Goal: Transaction & Acquisition: Download file/media

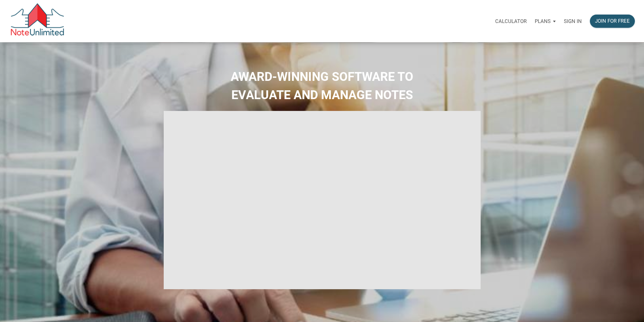
select select
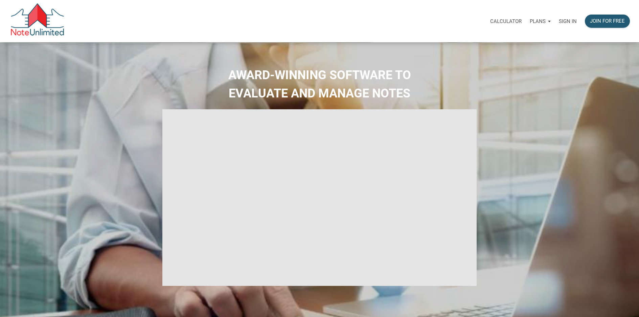
type input "Introduction to new features"
select select
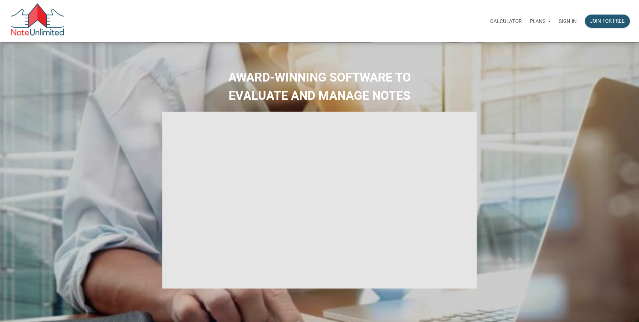
click at [568, 21] on p "Sign in" at bounding box center [568, 21] width 18 height 6
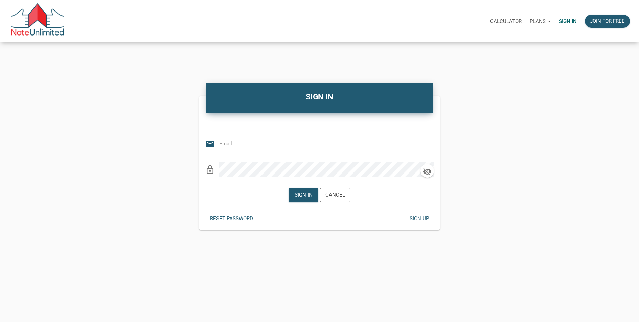
click at [313, 139] on input "email" at bounding box center [321, 143] width 204 height 15
type input "[EMAIL_ADDRESS][DOMAIN_NAME]"
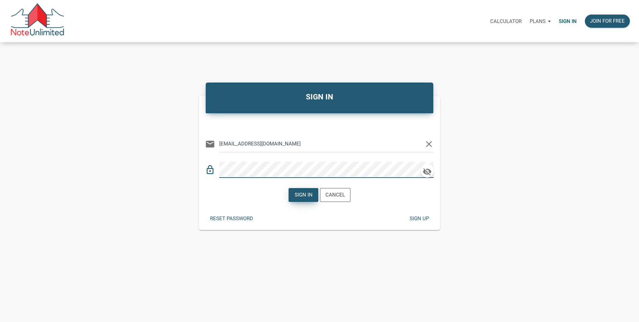
click at [307, 194] on div "Sign in" at bounding box center [304, 195] width 18 height 8
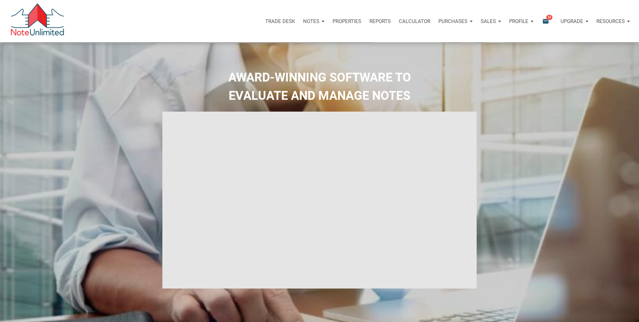
type input "Introduction to new features"
select select
click at [518, 20] on p "Profile" at bounding box center [518, 21] width 19 height 6
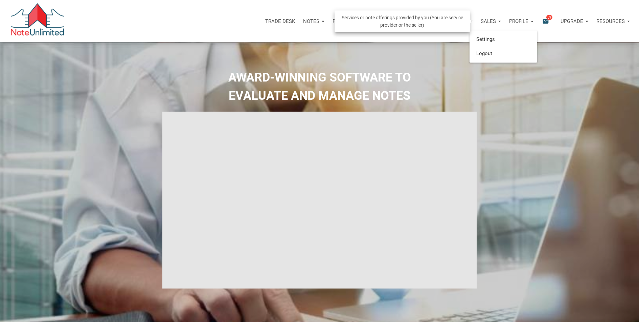
click at [486, 21] on p "Sales" at bounding box center [488, 21] width 15 height 6
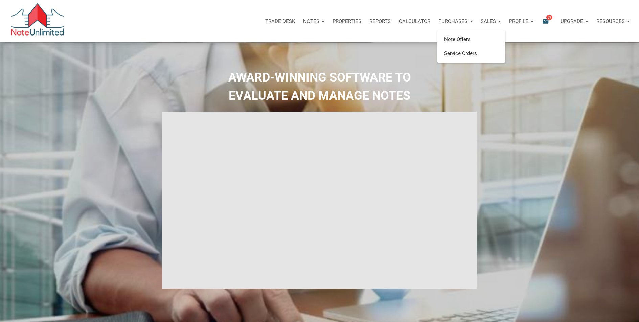
click at [601, 19] on p "Resources" at bounding box center [610, 21] width 28 height 6
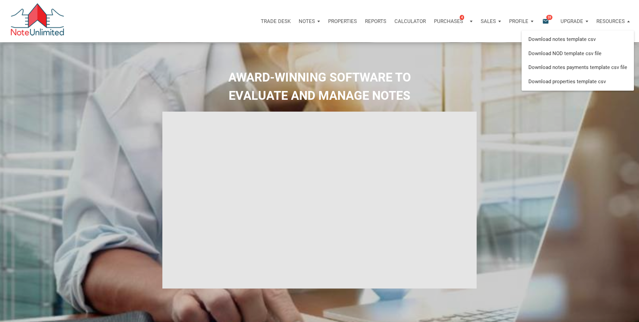
click at [194, 30] on div "Trade Desk Notes Dashboard Transactions Properties Reports Calculator Purchases…" at bounding box center [349, 21] width 569 height 20
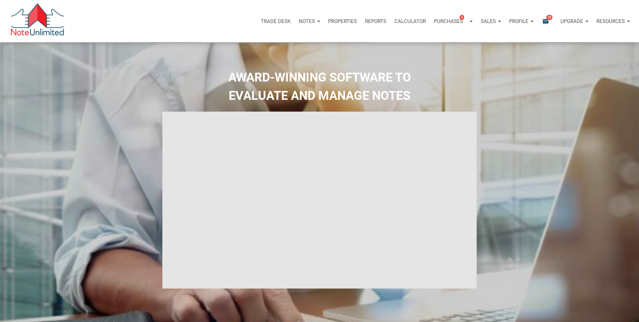
click at [304, 24] on div "Notes" at bounding box center [307, 21] width 16 height 8
click at [296, 39] on link "Dashboard" at bounding box center [290, 39] width 64 height 14
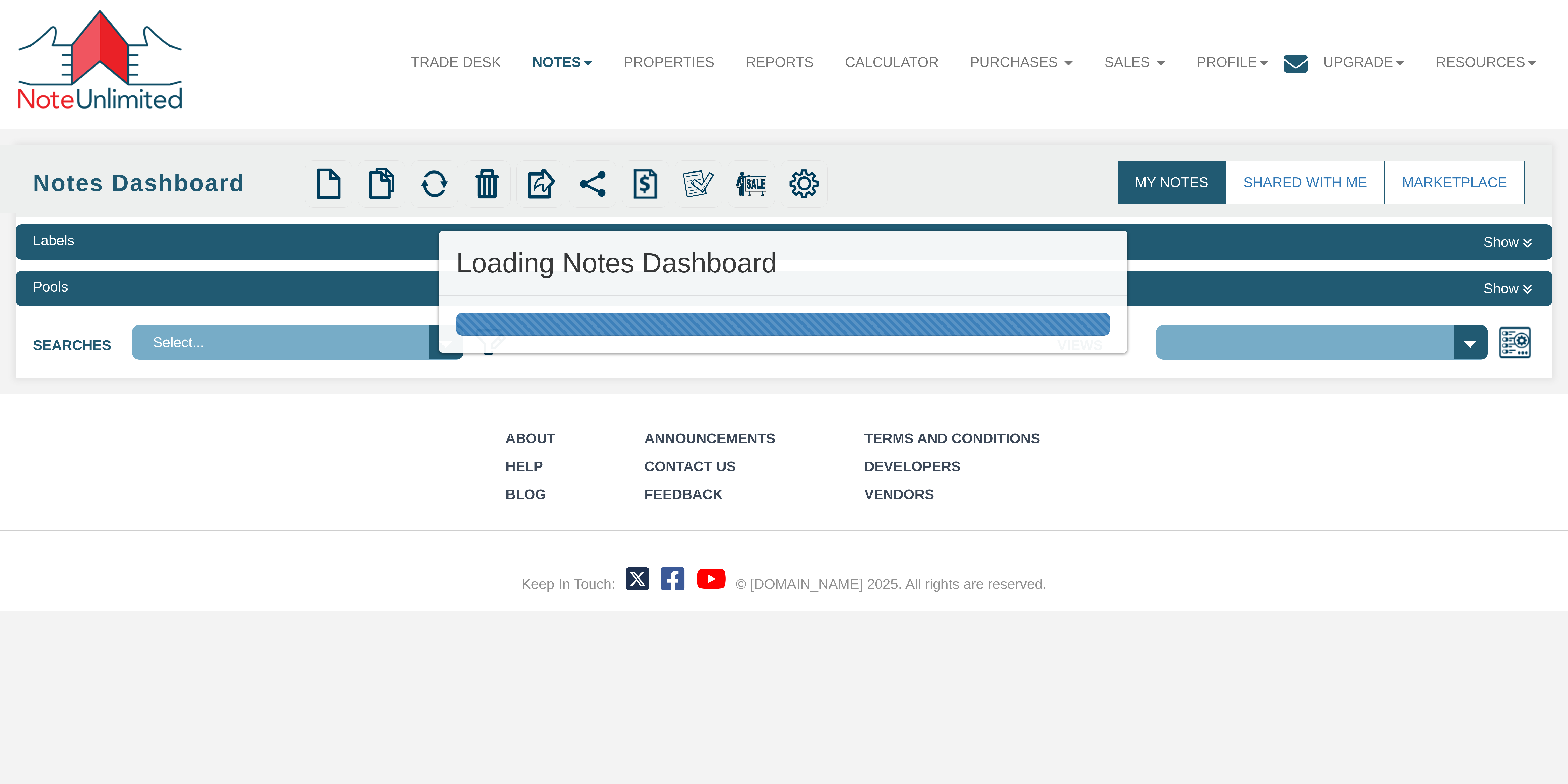
select select "3"
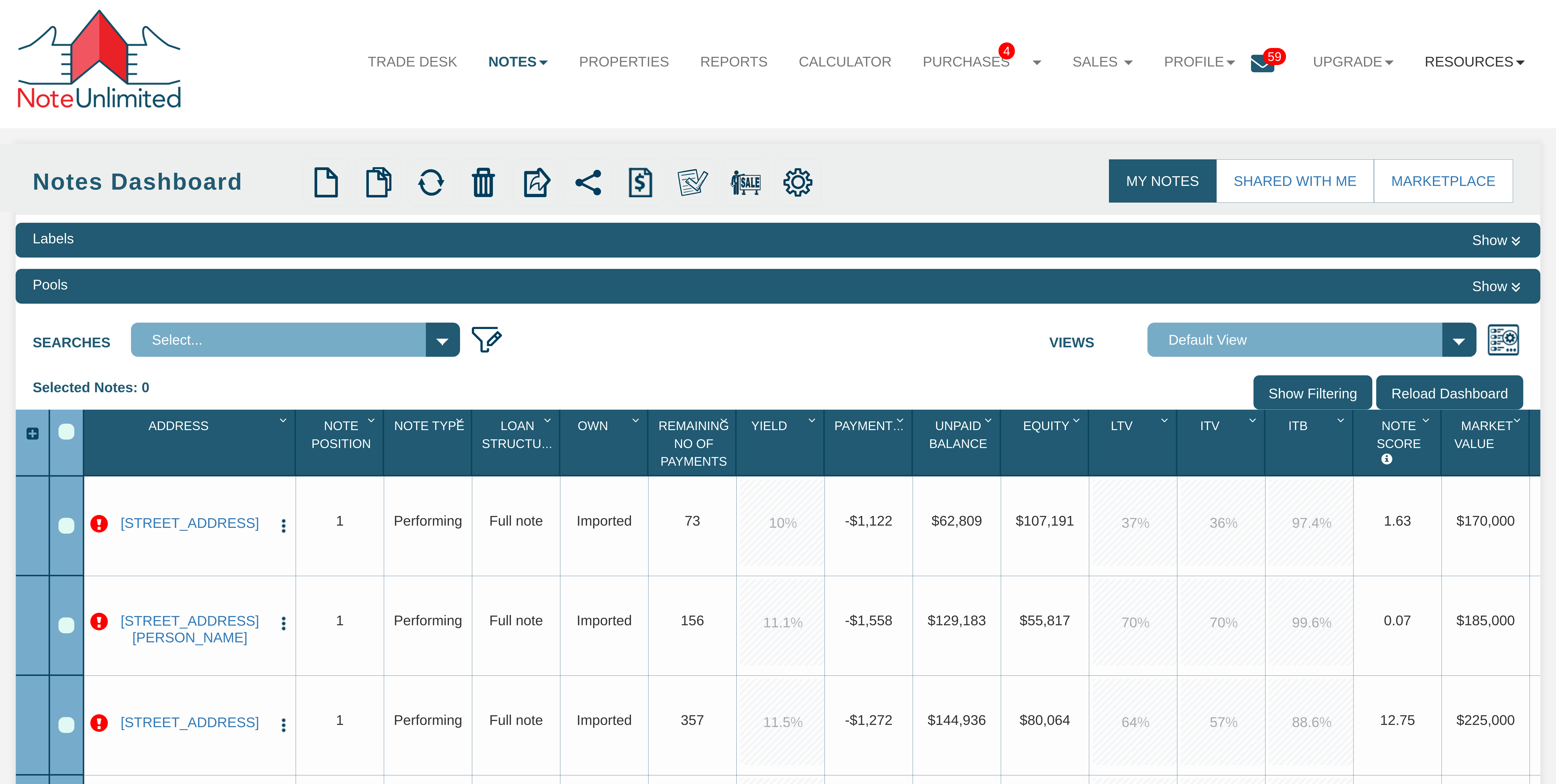
click at [1483, 61] on link "Resources" at bounding box center [1474, 62] width 131 height 37
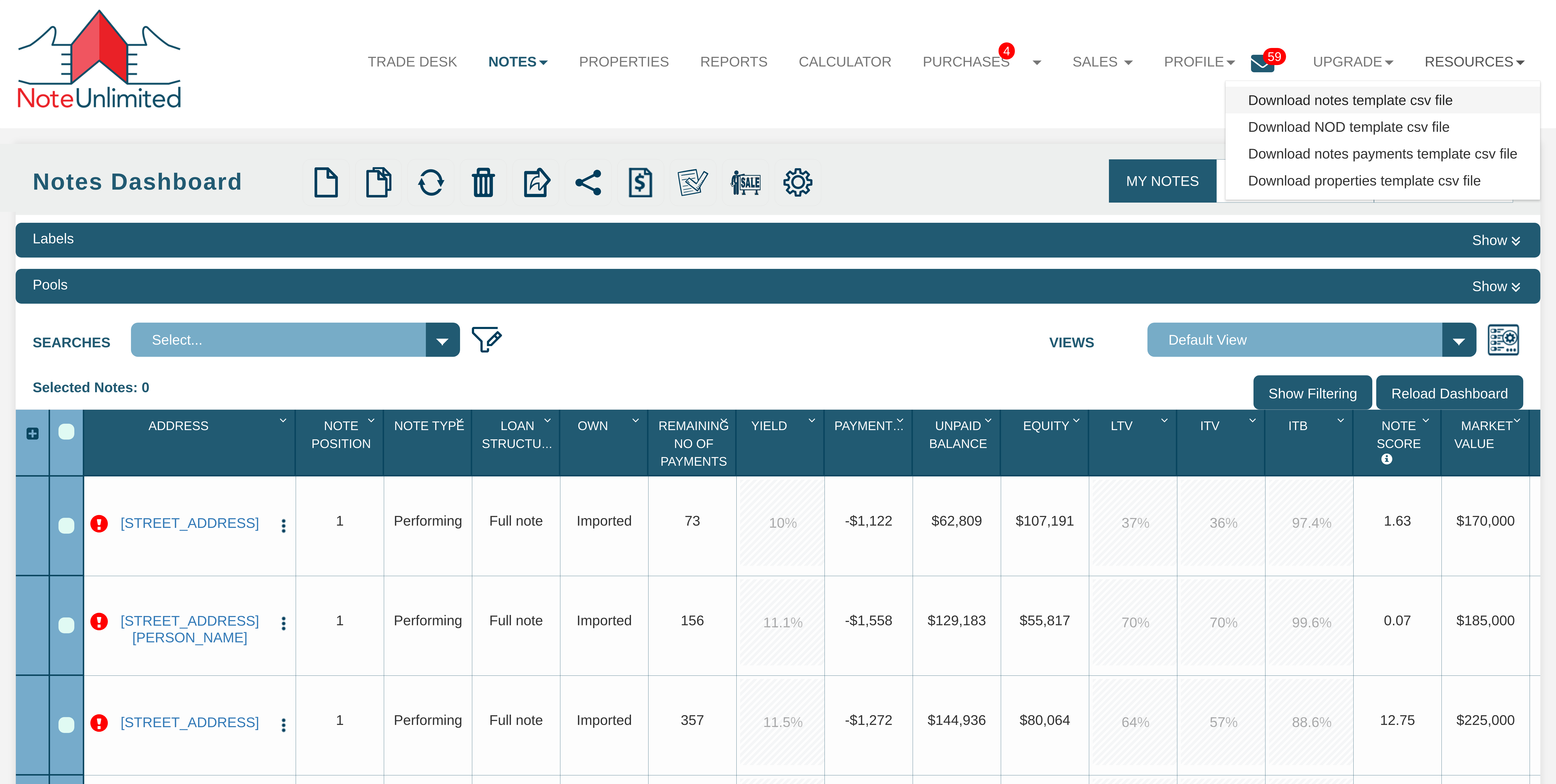
click at [1385, 96] on link "Download notes template csv file" at bounding box center [1383, 100] width 315 height 27
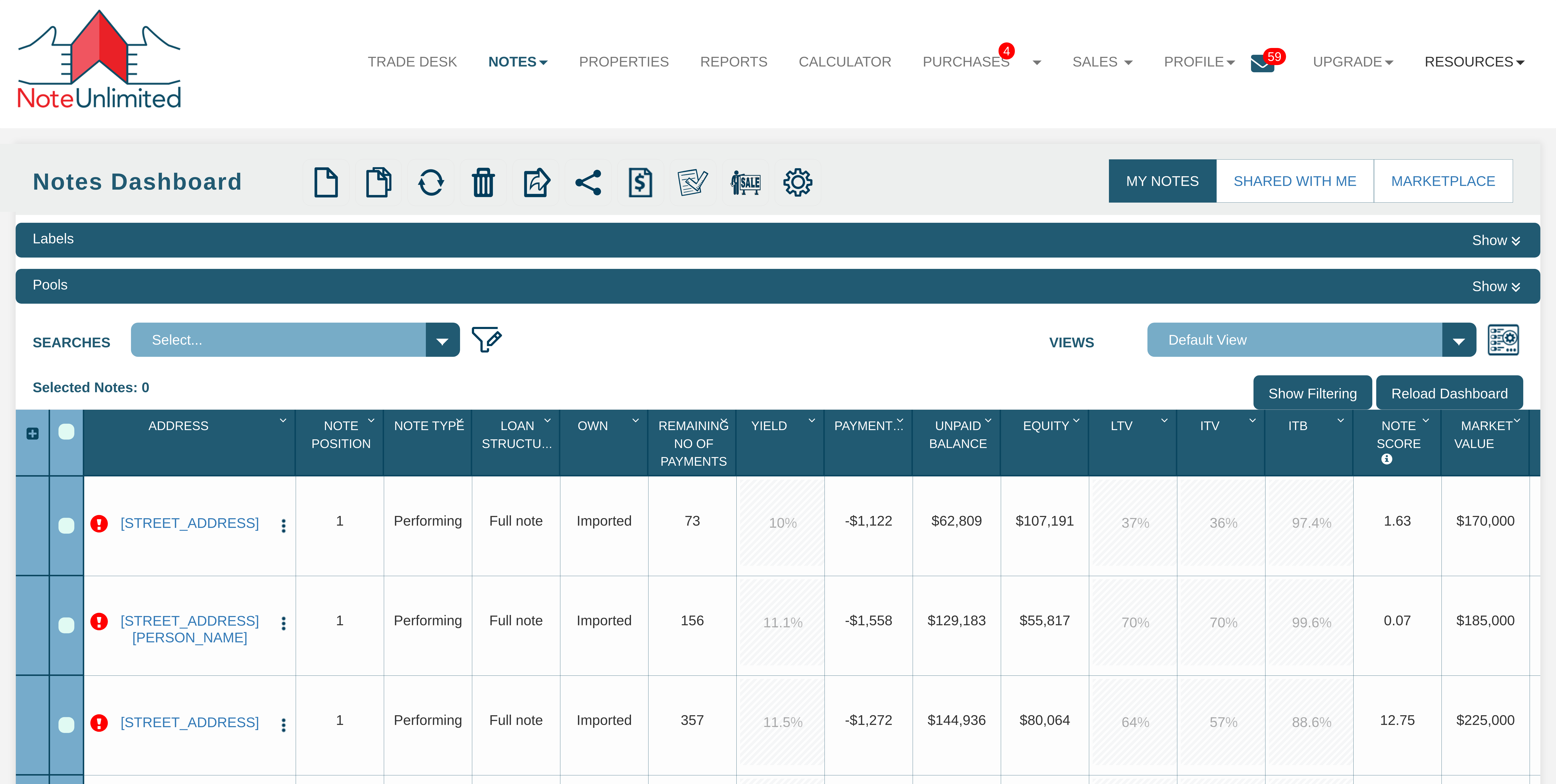
click at [1487, 59] on link "Resources" at bounding box center [1474, 62] width 131 height 37
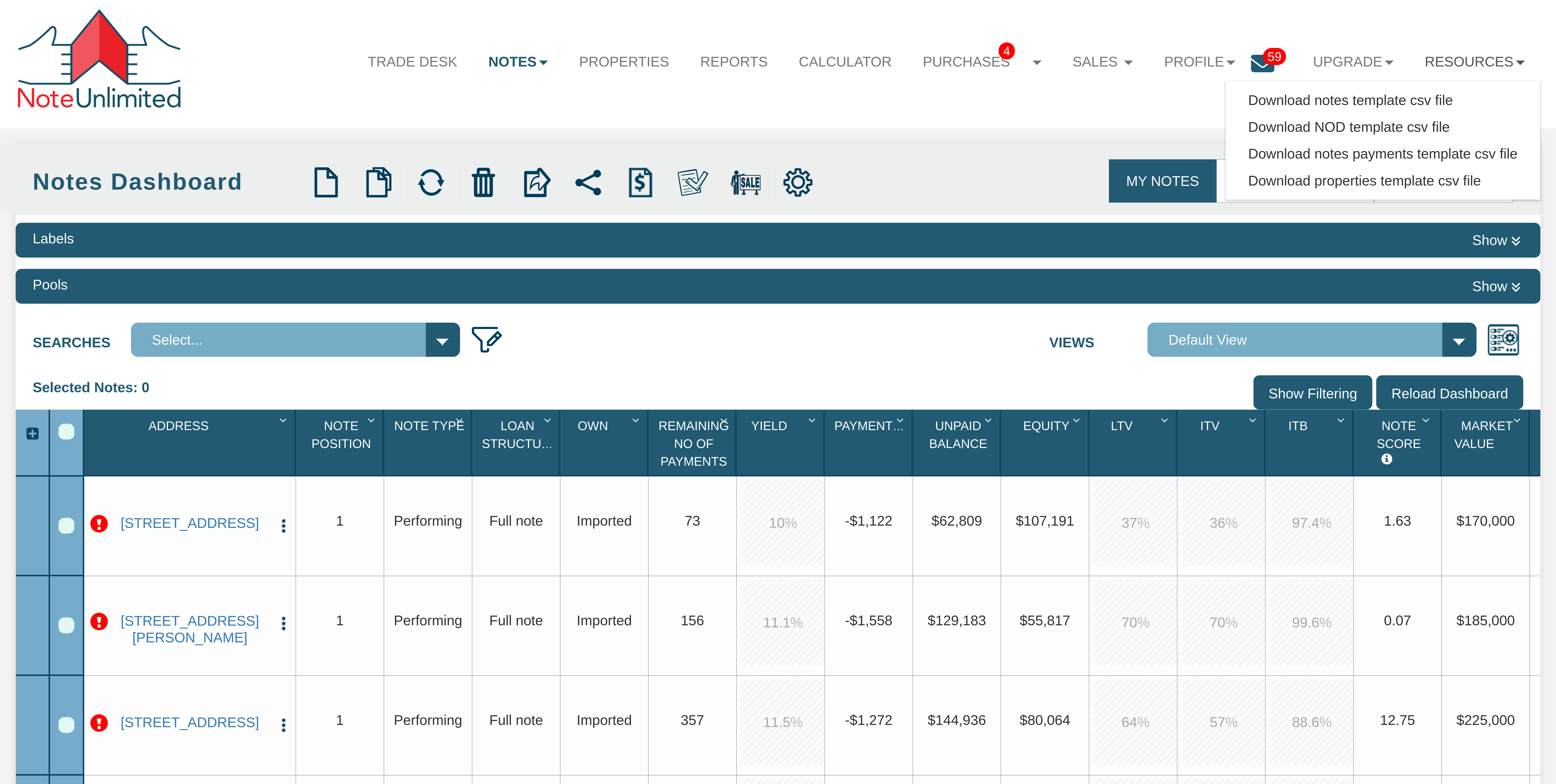
click at [1465, 60] on link "Resources" at bounding box center [1474, 62] width 131 height 37
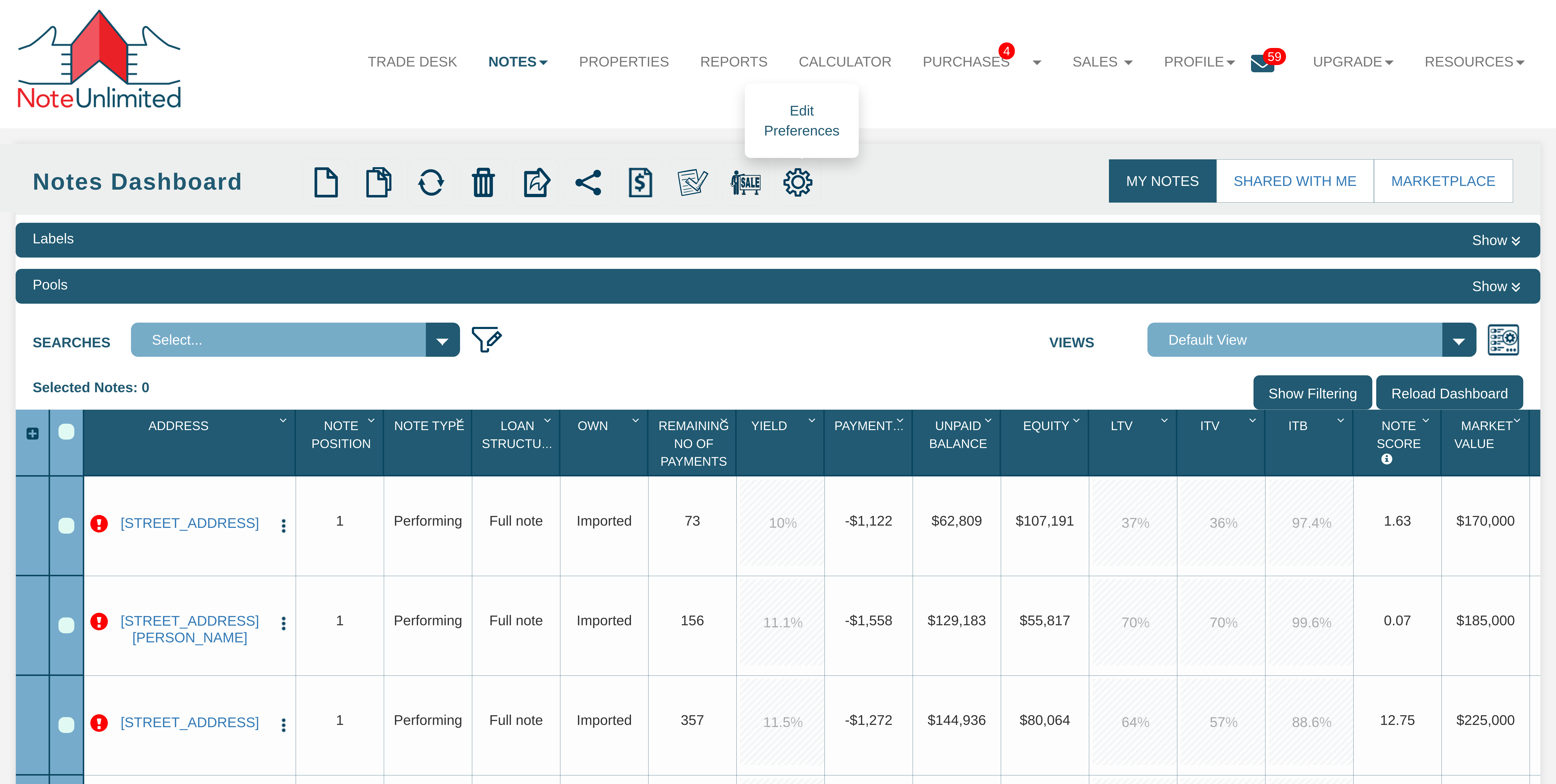
click at [799, 180] on img at bounding box center [798, 183] width 30 height 30
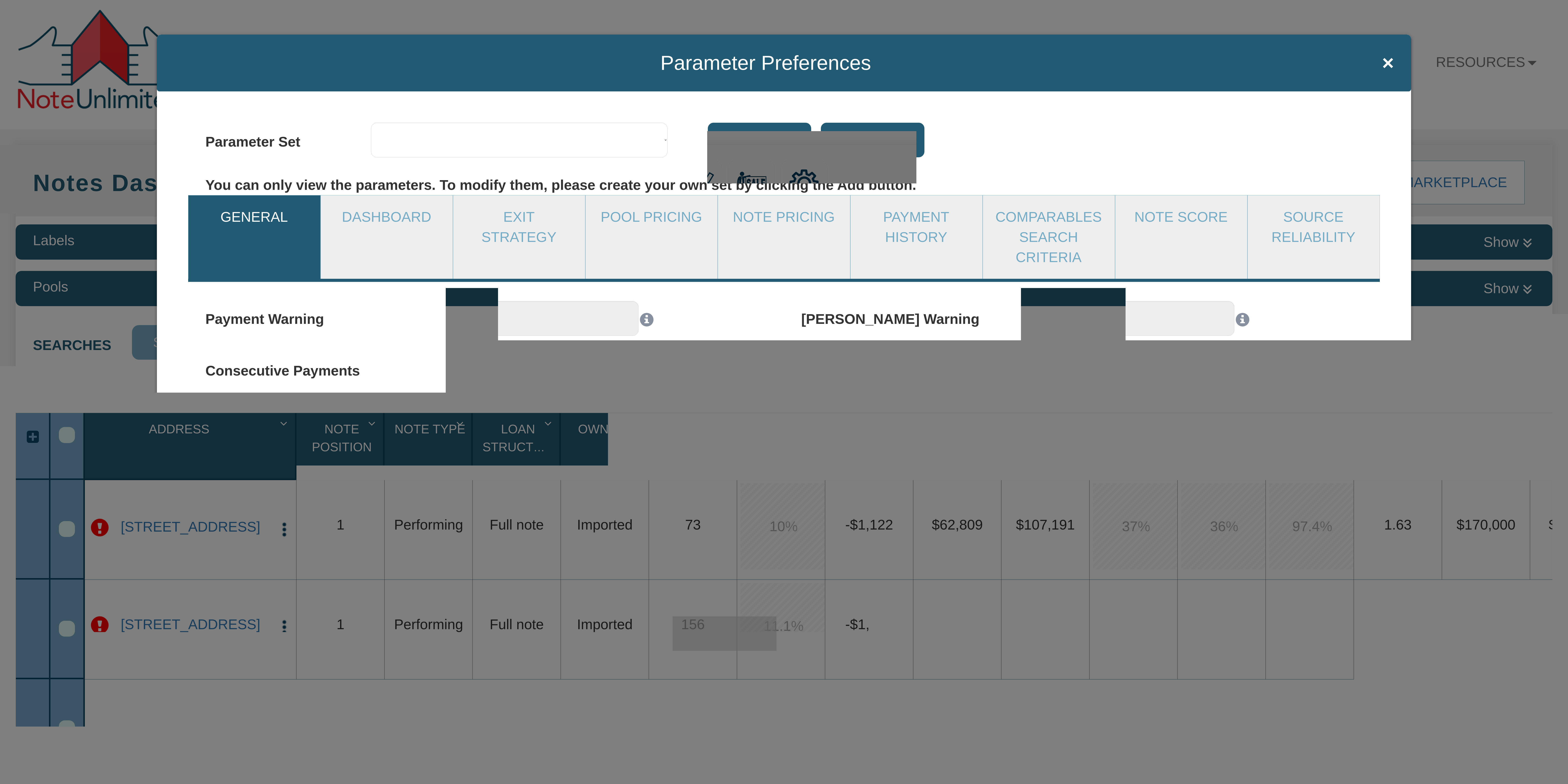
select select "object:1570"
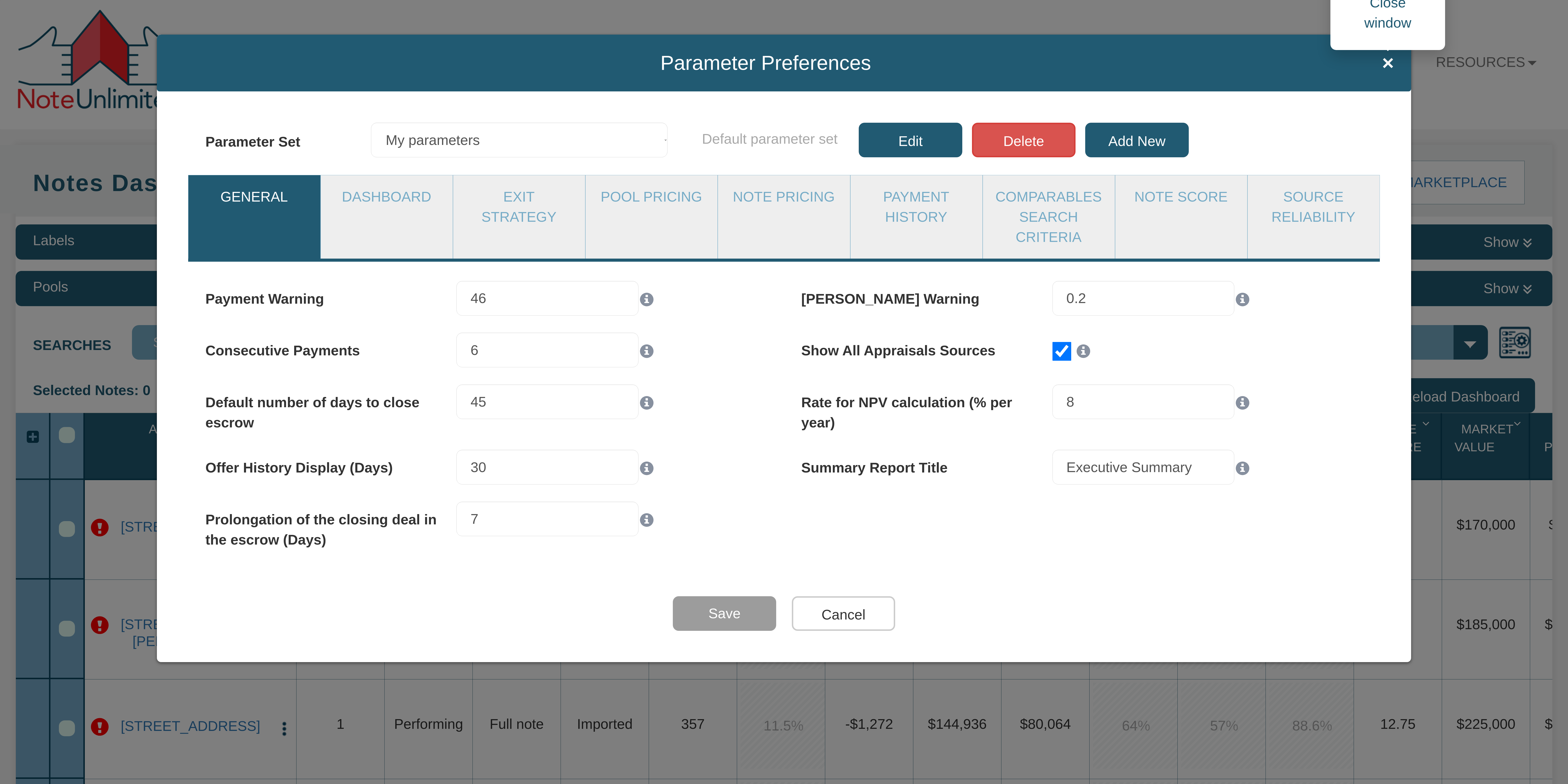
click at [1388, 66] on span "×" at bounding box center [1388, 63] width 12 height 23
